Goal: Information Seeking & Learning: Find specific fact

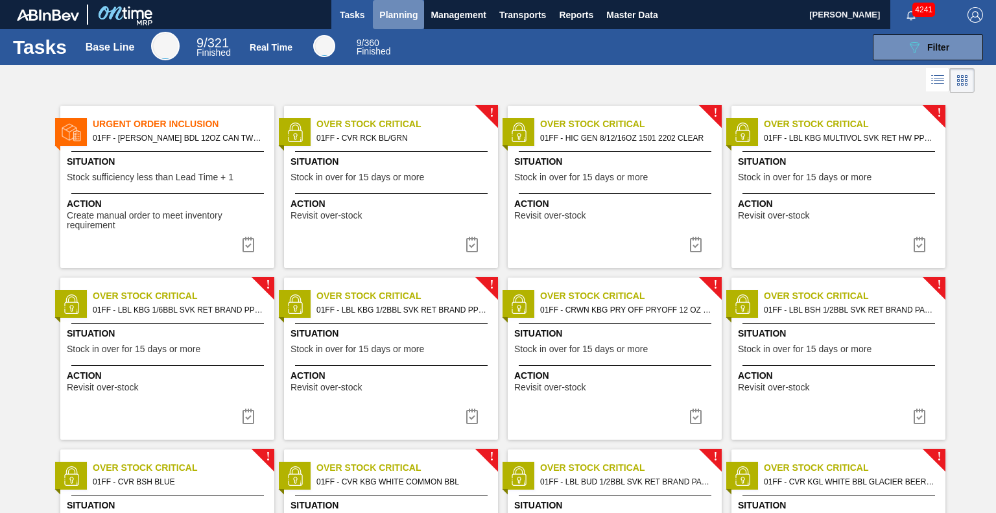
click at [391, 13] on span "Planning" at bounding box center [398, 15] width 38 height 16
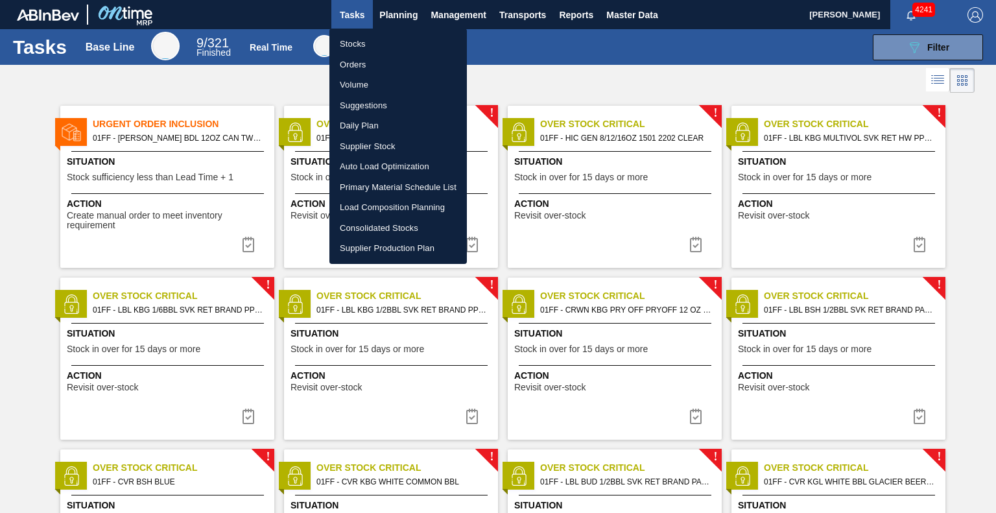
click at [363, 41] on li "Stocks" at bounding box center [397, 44] width 137 height 21
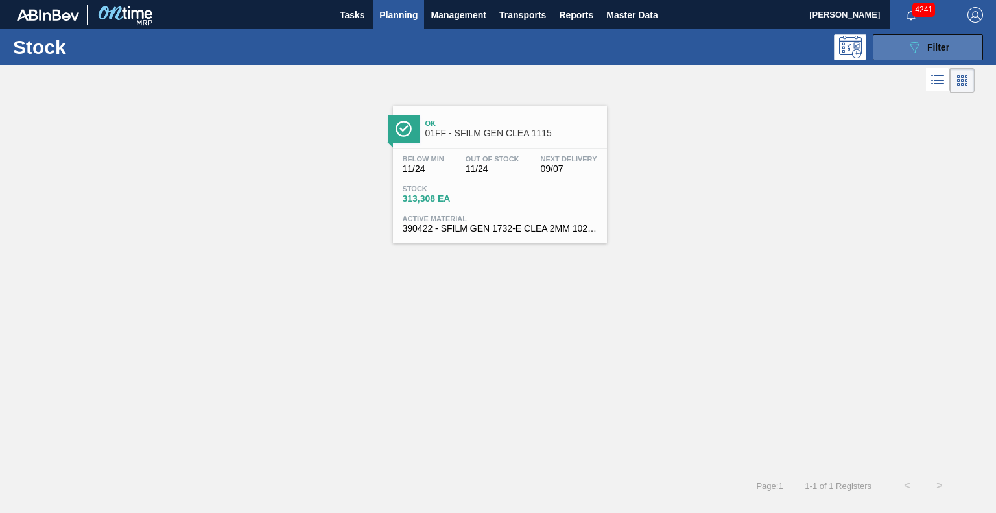
click at [927, 40] on div "089F7B8B-B2A5-4AFE-B5C0-19BA573D28AC Filter" at bounding box center [927, 48] width 43 height 16
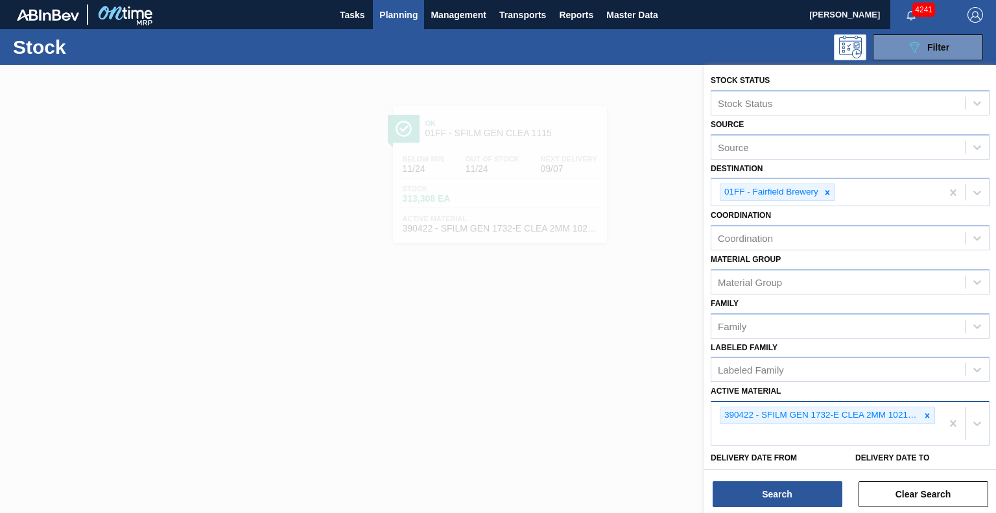
click at [806, 433] on div "390422 - SFILM GEN 1732-E CLEA 2MM 1021 267 ABIST" at bounding box center [826, 423] width 230 height 43
paste Material "677099"
type Material "677099"
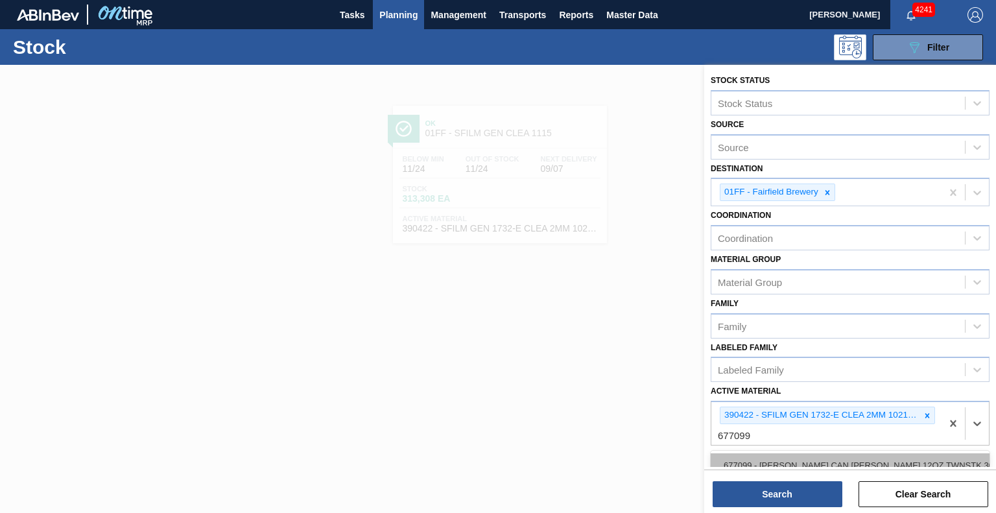
click at [767, 458] on div "677099 - CARR CAN BUD 12OZ TWNSTK 30/12 CAN 0724" at bounding box center [849, 465] width 279 height 24
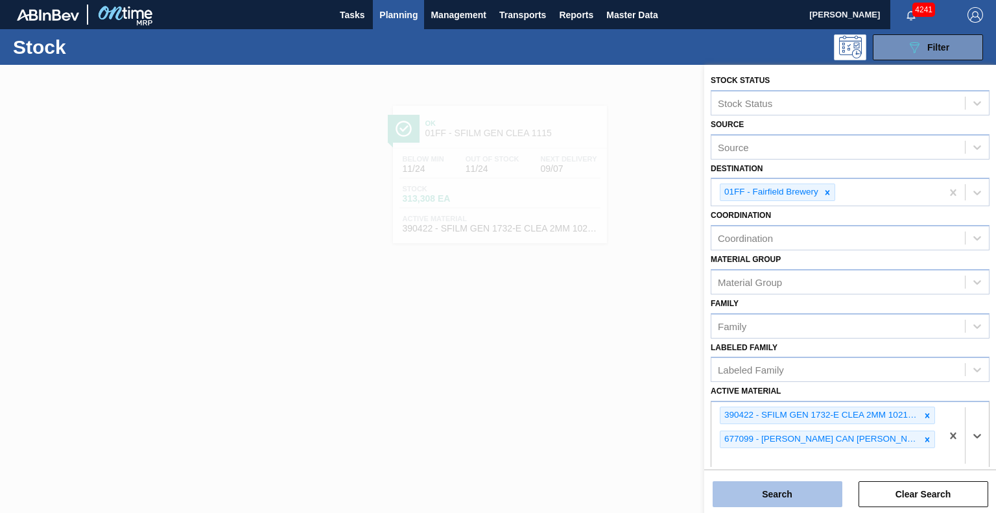
click at [772, 489] on button "Search" at bounding box center [777, 494] width 130 height 26
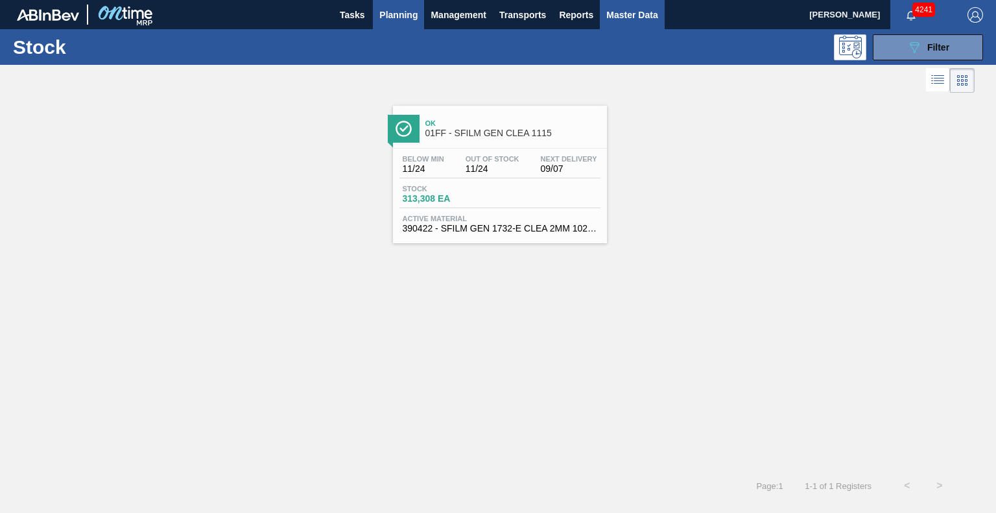
click at [639, 20] on span "Master Data" at bounding box center [631, 15] width 51 height 16
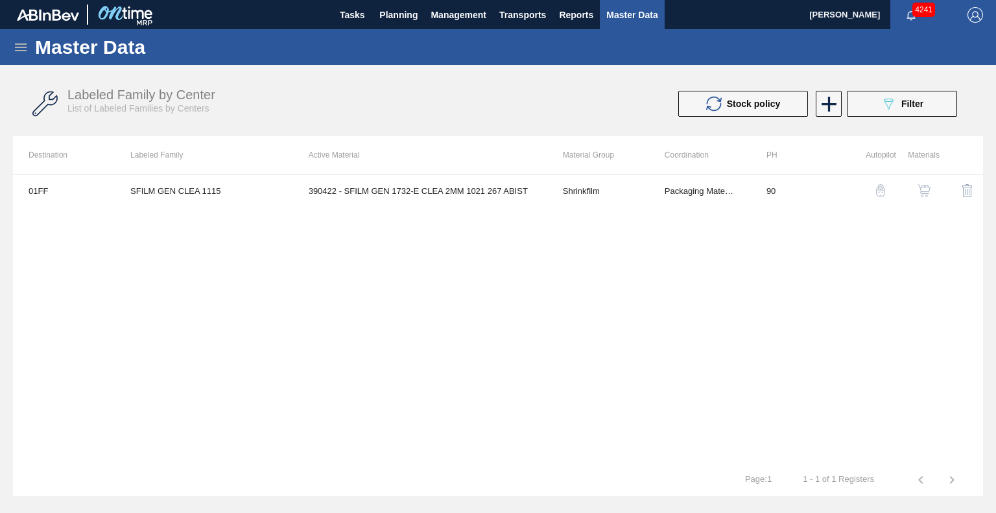
click at [20, 49] on icon at bounding box center [21, 47] width 12 height 8
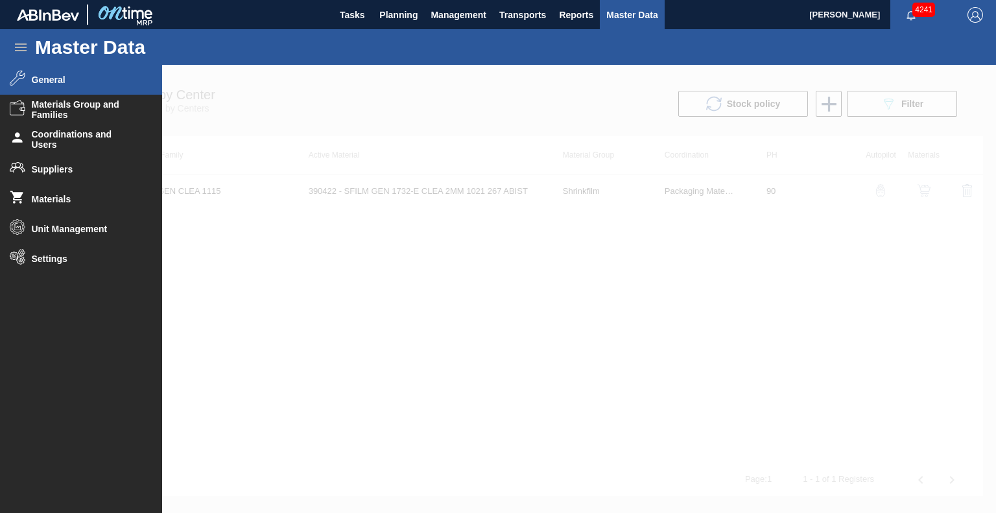
click at [57, 82] on span "General" at bounding box center [85, 80] width 107 height 10
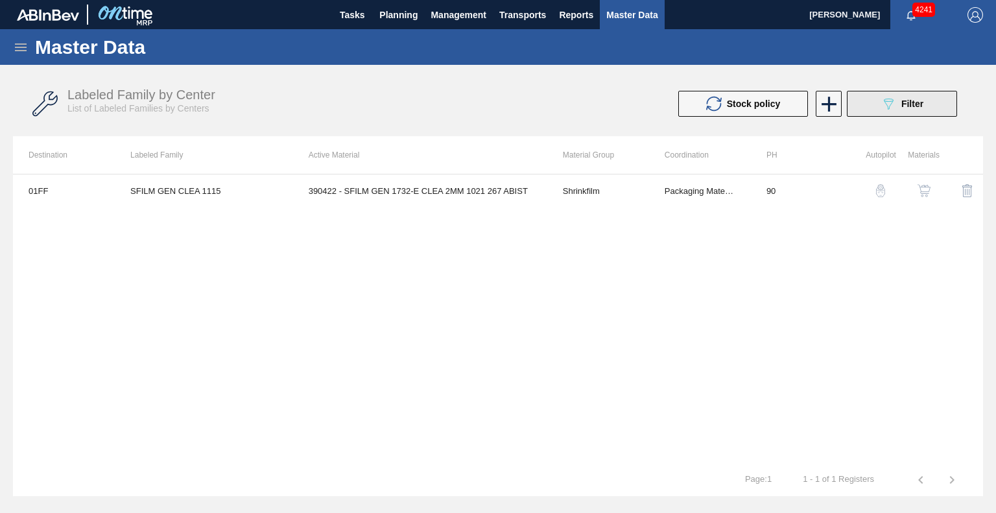
click at [871, 100] on button "089F7B8B-B2A5-4AFE-B5C0-19BA573D28AC Filter" at bounding box center [902, 104] width 110 height 26
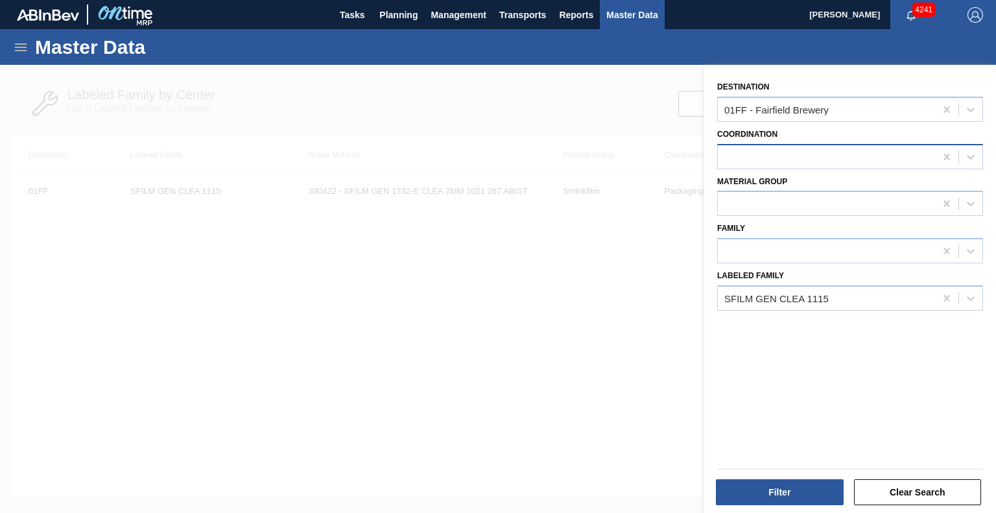
click at [817, 148] on div at bounding box center [826, 156] width 217 height 19
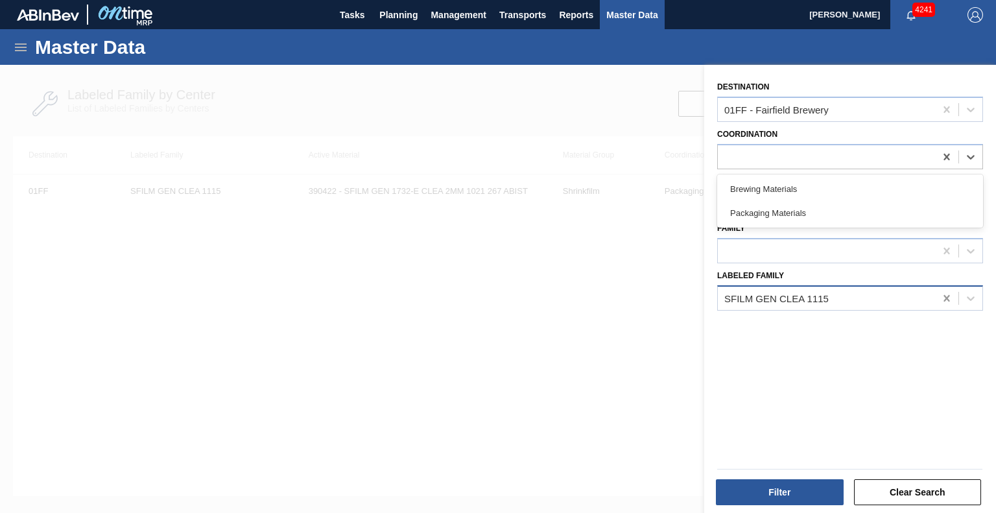
click at [941, 292] on icon at bounding box center [946, 298] width 13 height 13
click at [833, 152] on div at bounding box center [826, 156] width 217 height 19
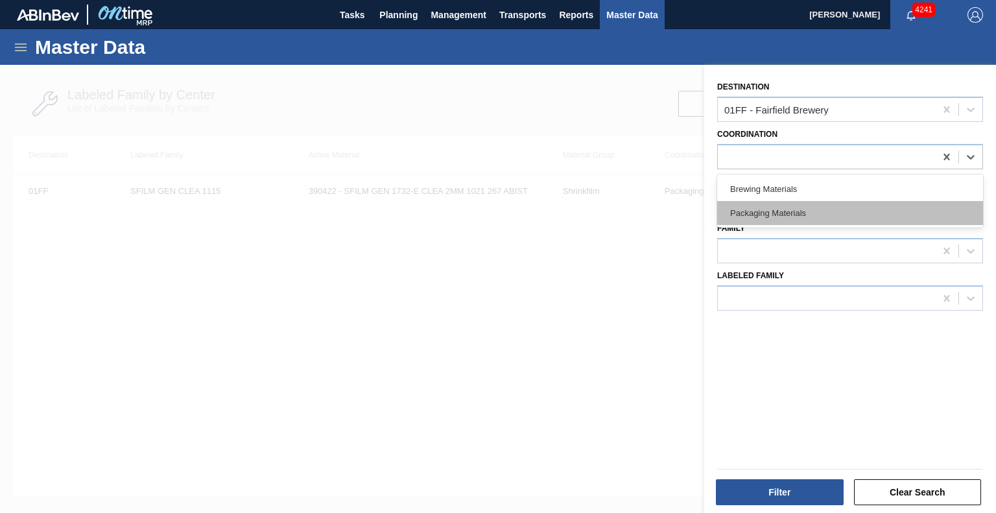
click at [806, 218] on div "Packaging Materials" at bounding box center [850, 213] width 266 height 24
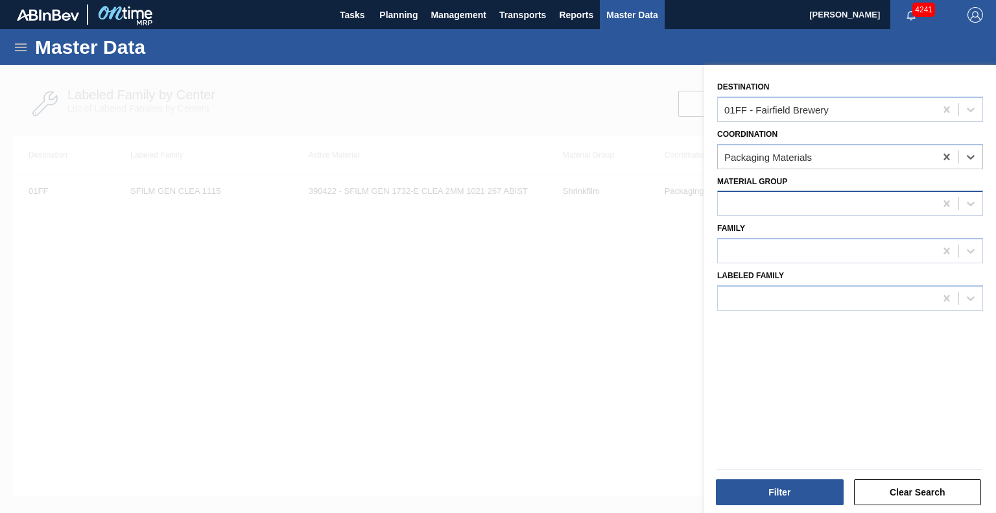
click at [773, 204] on div at bounding box center [826, 203] width 217 height 19
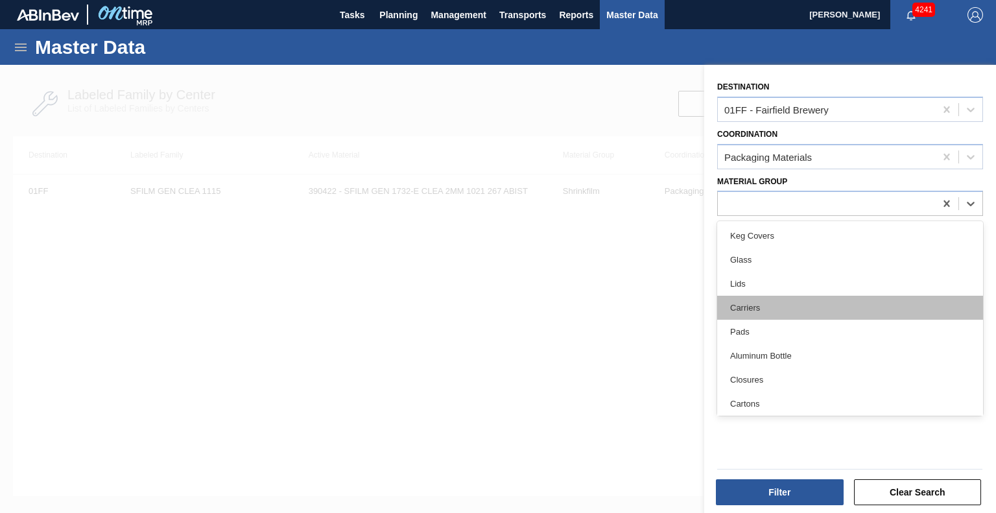
click at [778, 305] on div "Carriers" at bounding box center [850, 308] width 266 height 24
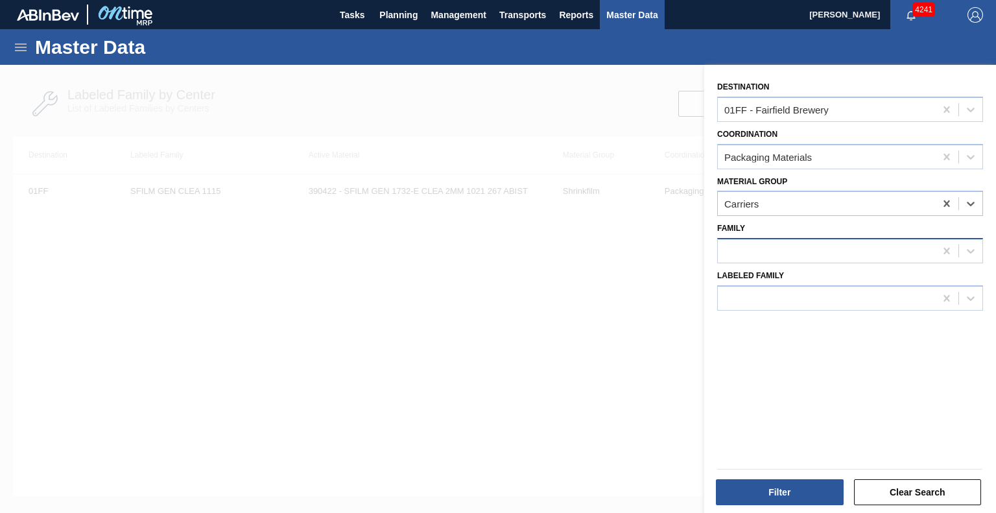
click at [780, 250] on div at bounding box center [826, 251] width 217 height 19
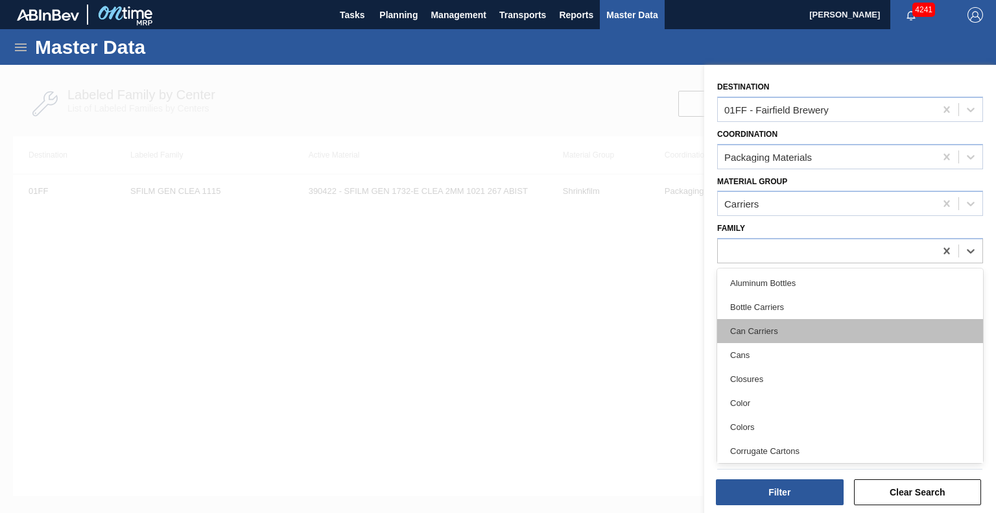
click at [778, 331] on div "Can Carriers" at bounding box center [850, 331] width 266 height 24
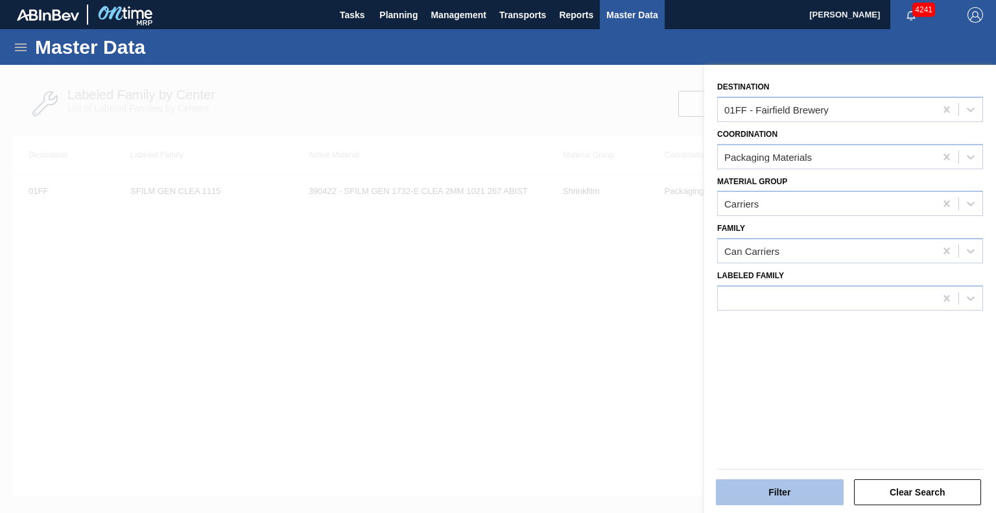
click at [784, 485] on button "Filter" at bounding box center [780, 492] width 128 height 26
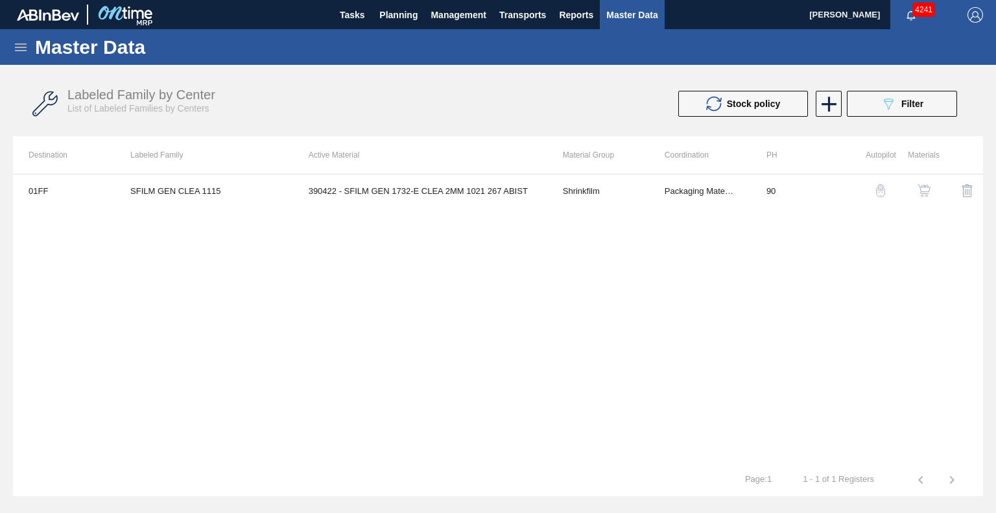
click at [21, 50] on icon at bounding box center [21, 47] width 12 height 8
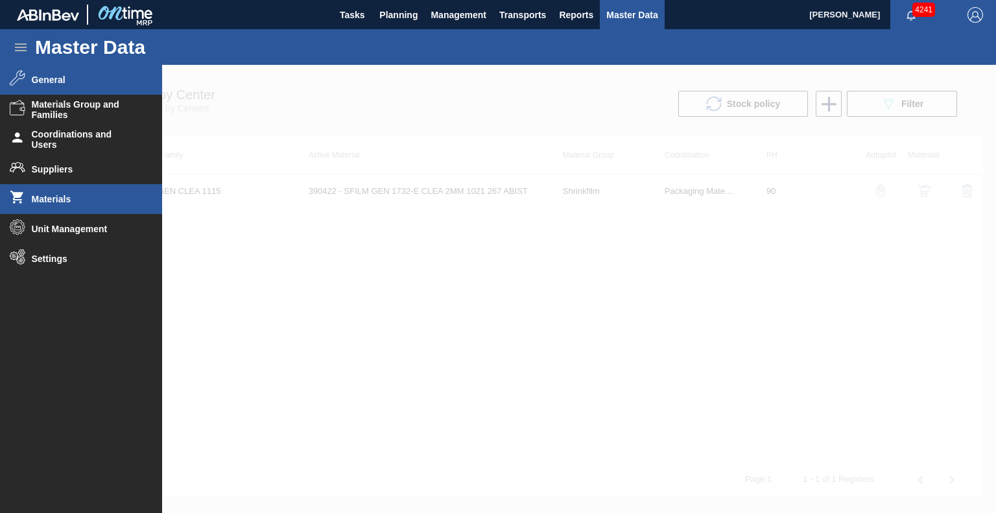
click at [63, 195] on span "Materials" at bounding box center [85, 199] width 107 height 10
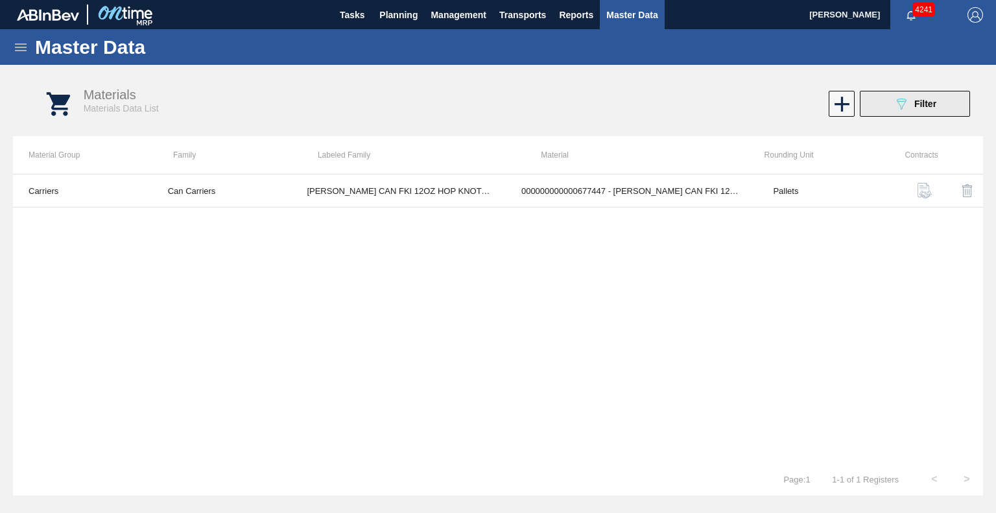
click at [919, 103] on span "Filter" at bounding box center [925, 104] width 22 height 10
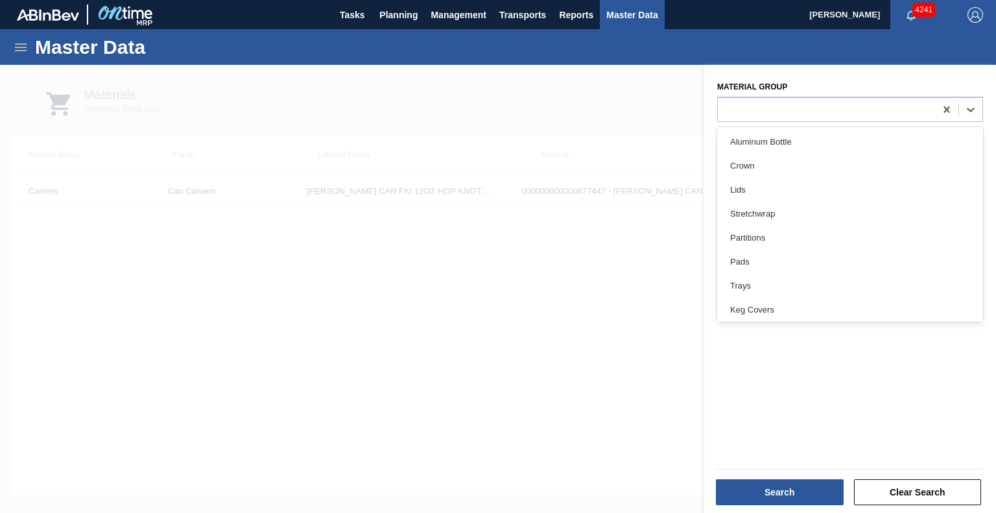
click at [822, 112] on div at bounding box center [826, 109] width 217 height 19
click at [757, 379] on div "Material Group option Keg Covers focused, 8 of 19. 19 results available. Use Up…" at bounding box center [850, 290] width 292 height 451
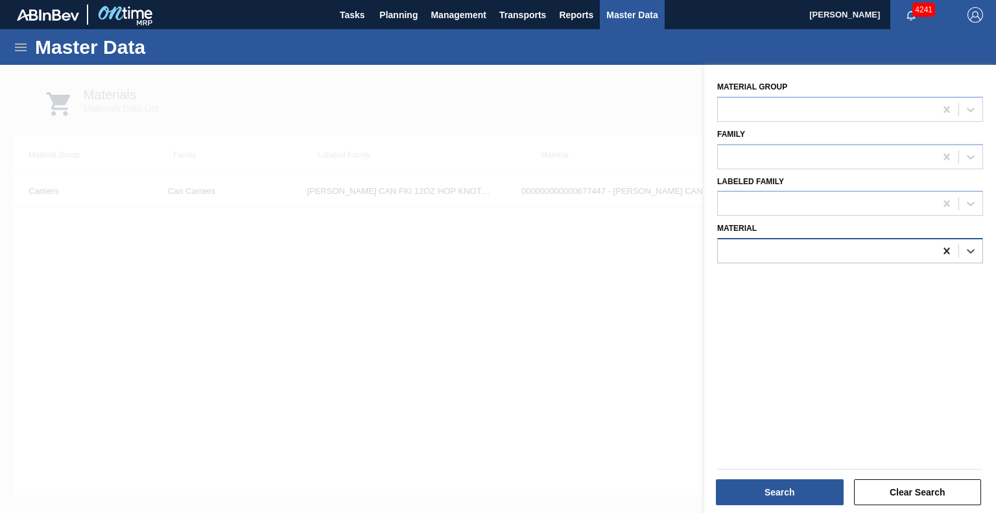
click at [944, 251] on icon at bounding box center [946, 251] width 6 height 6
click at [848, 110] on div at bounding box center [826, 109] width 217 height 19
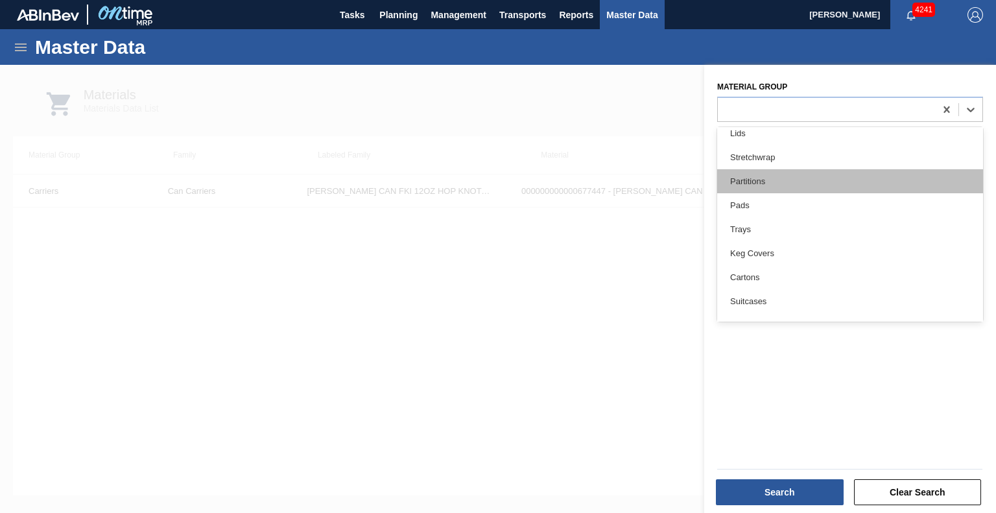
scroll to position [86, 0]
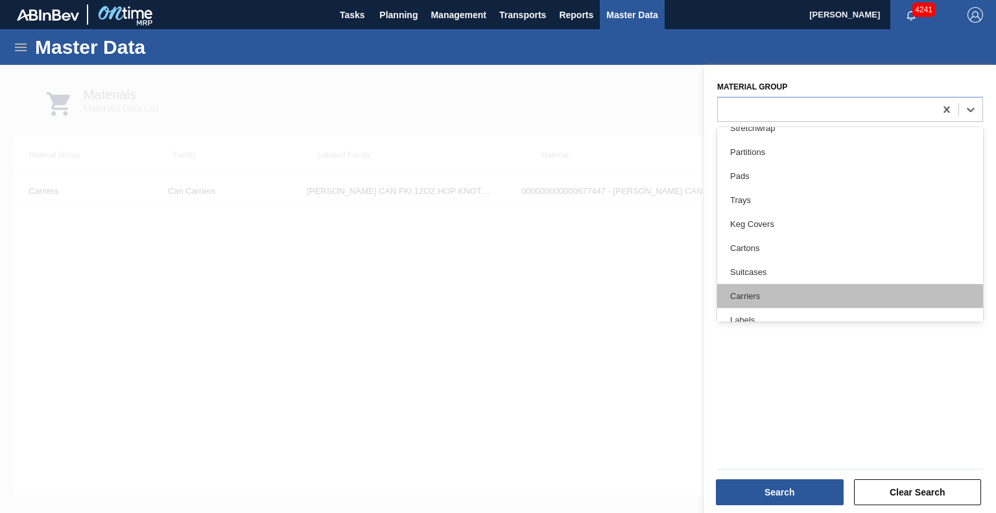
click at [785, 284] on div "Carriers" at bounding box center [850, 296] width 266 height 24
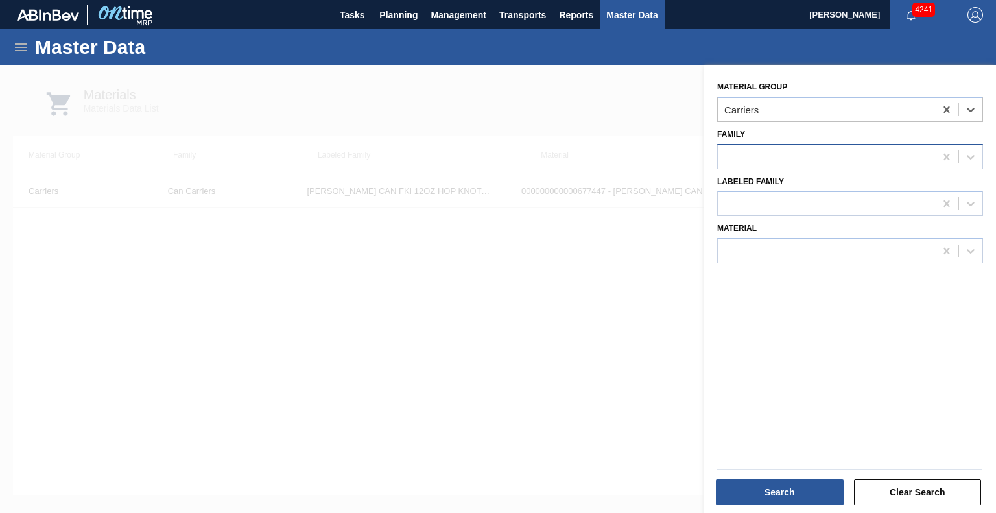
click at [782, 155] on div at bounding box center [826, 156] width 217 height 19
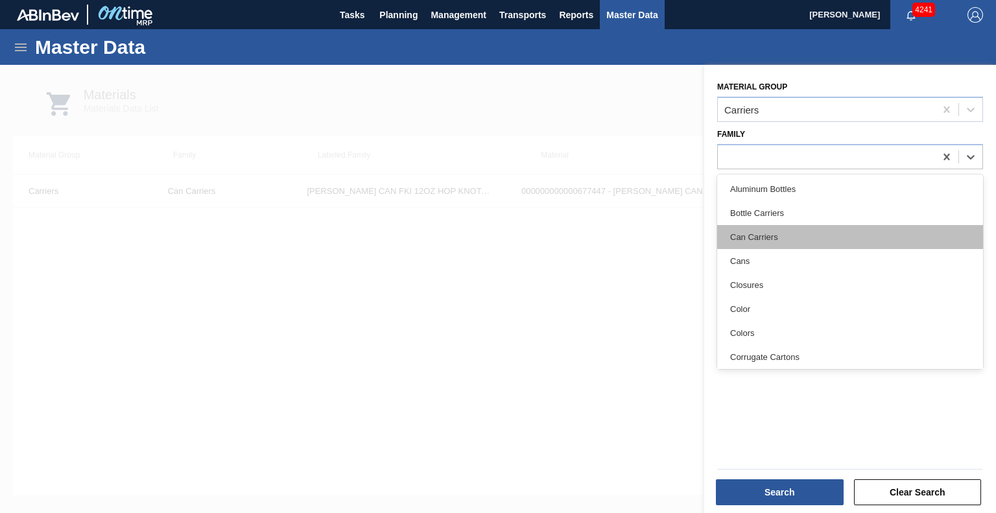
click at [779, 238] on div "Can Carriers" at bounding box center [850, 237] width 266 height 24
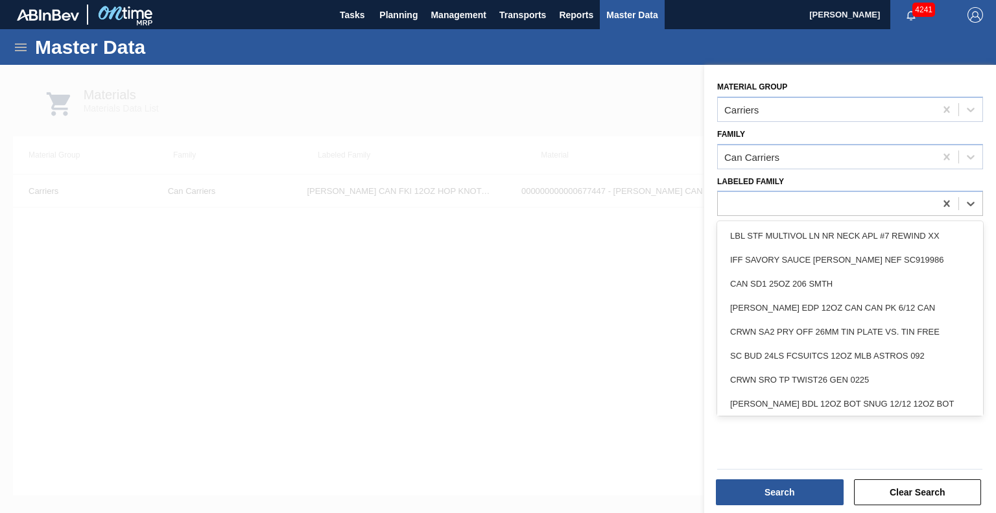
click at [786, 204] on div at bounding box center [826, 203] width 217 height 19
click at [752, 453] on div "Search Clear Search" at bounding box center [845, 482] width 292 height 65
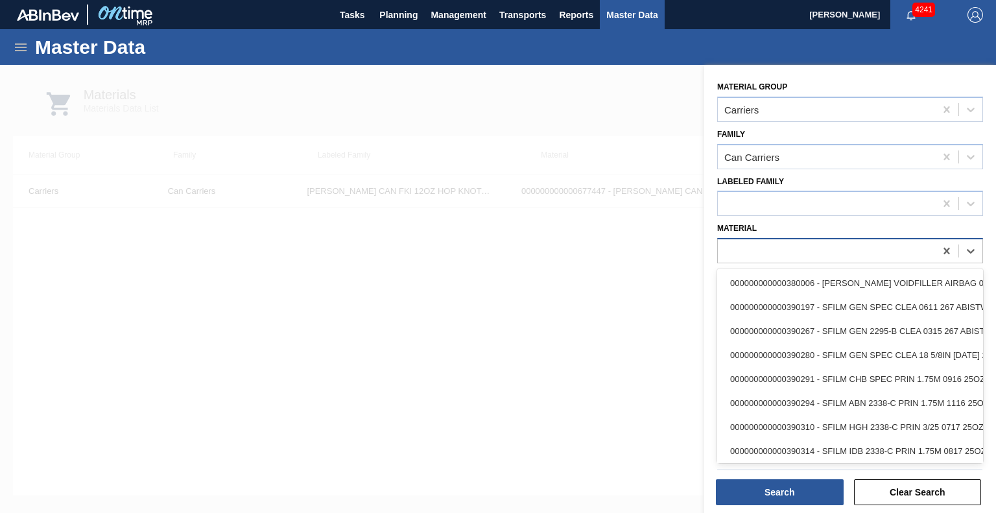
click at [789, 251] on div at bounding box center [826, 251] width 217 height 19
click at [706, 288] on div "Material Group Carriers Family Can Carriers Labeled Family Material option 0000…" at bounding box center [850, 290] width 292 height 451
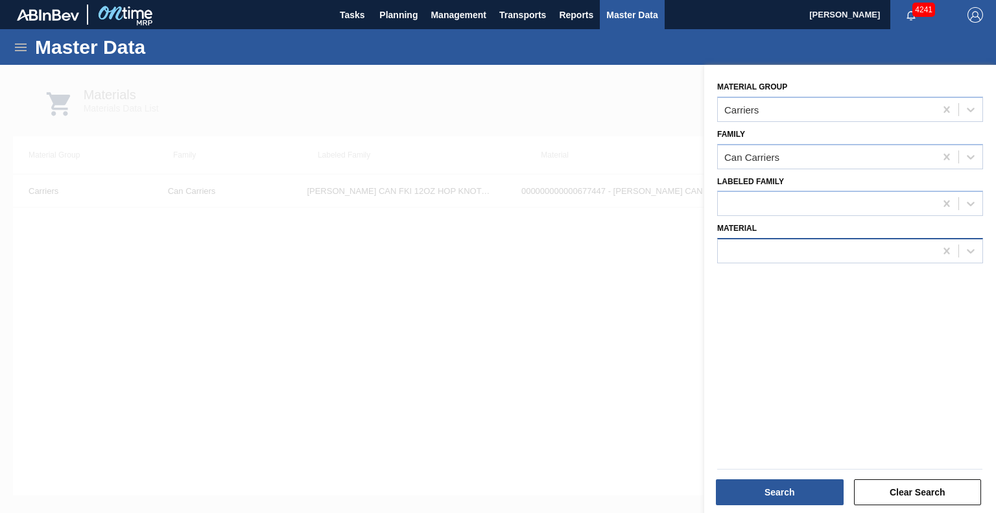
click at [743, 254] on div at bounding box center [826, 251] width 217 height 19
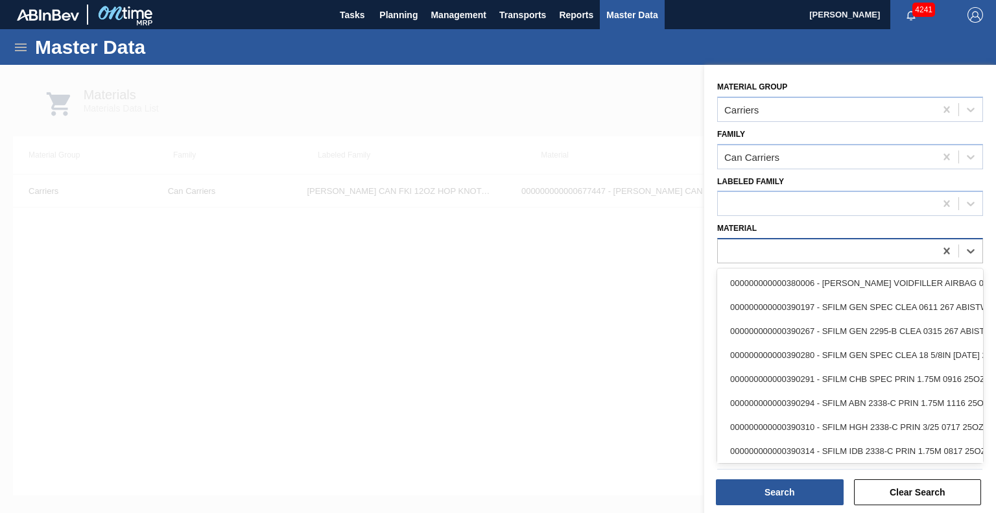
paste input "677099"
type input "677099"
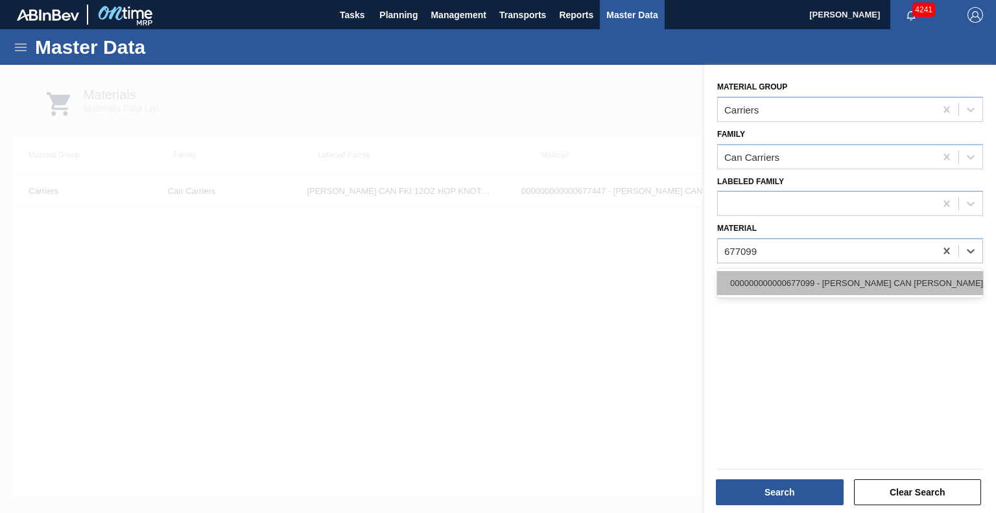
click at [764, 279] on div "000000000000677099 - CARR CAN BUD 12OZ TWNSTK 30/12 CAN 0724" at bounding box center [850, 283] width 266 height 24
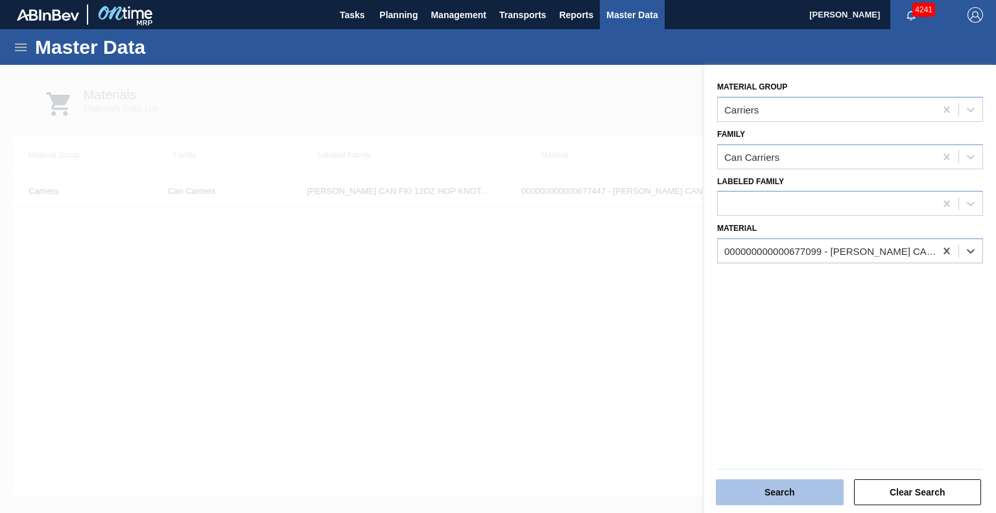
click at [776, 493] on button "Search" at bounding box center [780, 492] width 128 height 26
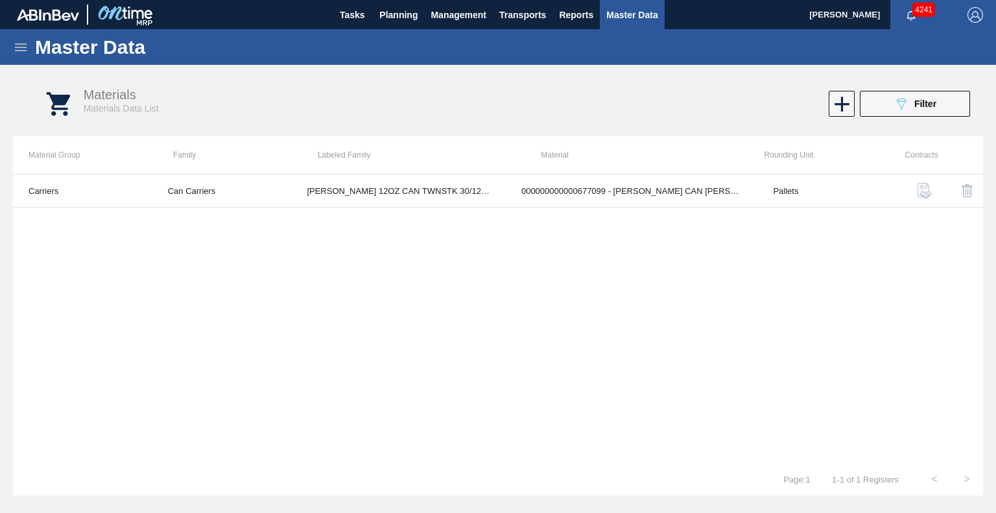
click at [18, 43] on icon at bounding box center [21, 47] width 12 height 8
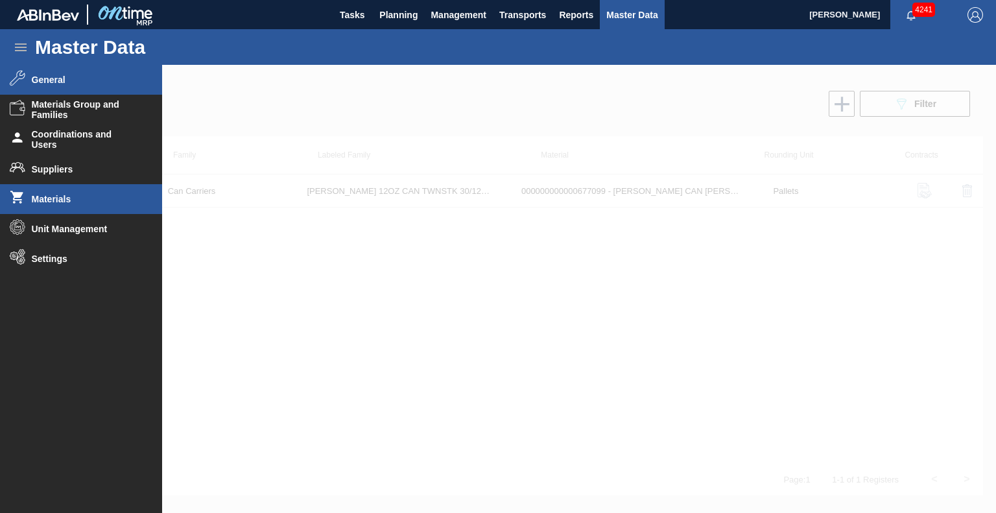
click at [44, 78] on span "General" at bounding box center [85, 80] width 107 height 10
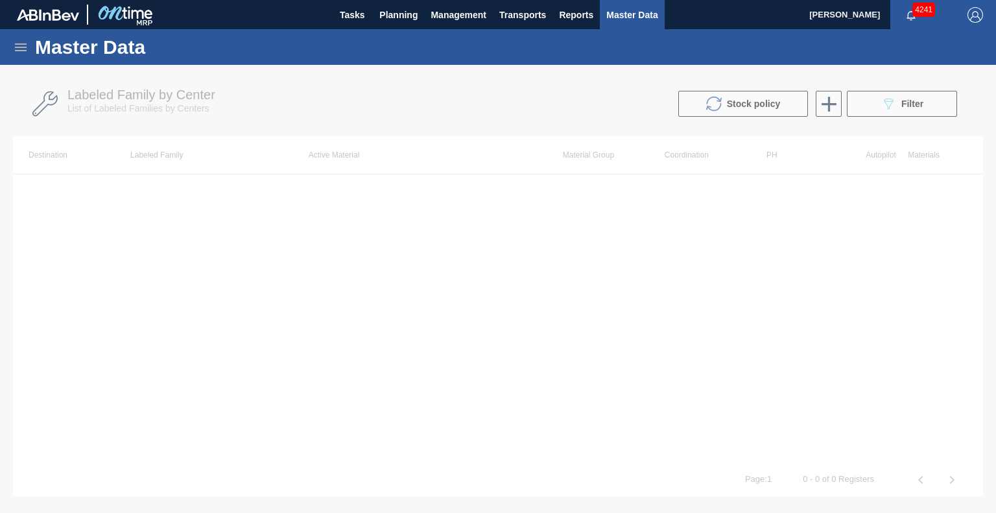
click at [101, 310] on div at bounding box center [498, 289] width 996 height 448
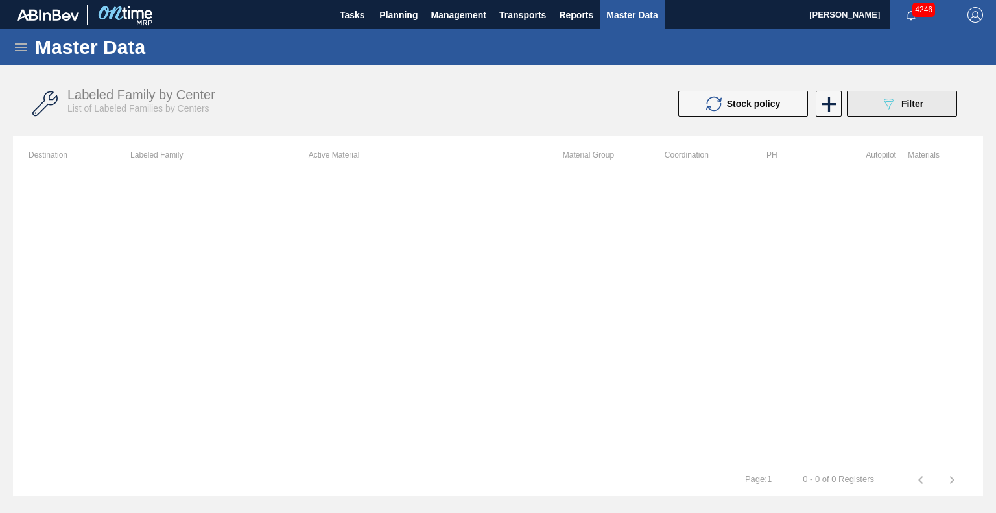
click at [886, 107] on icon "089F7B8B-B2A5-4AFE-B5C0-19BA573D28AC" at bounding box center [888, 104] width 16 height 16
